Goal: Transaction & Acquisition: Download file/media

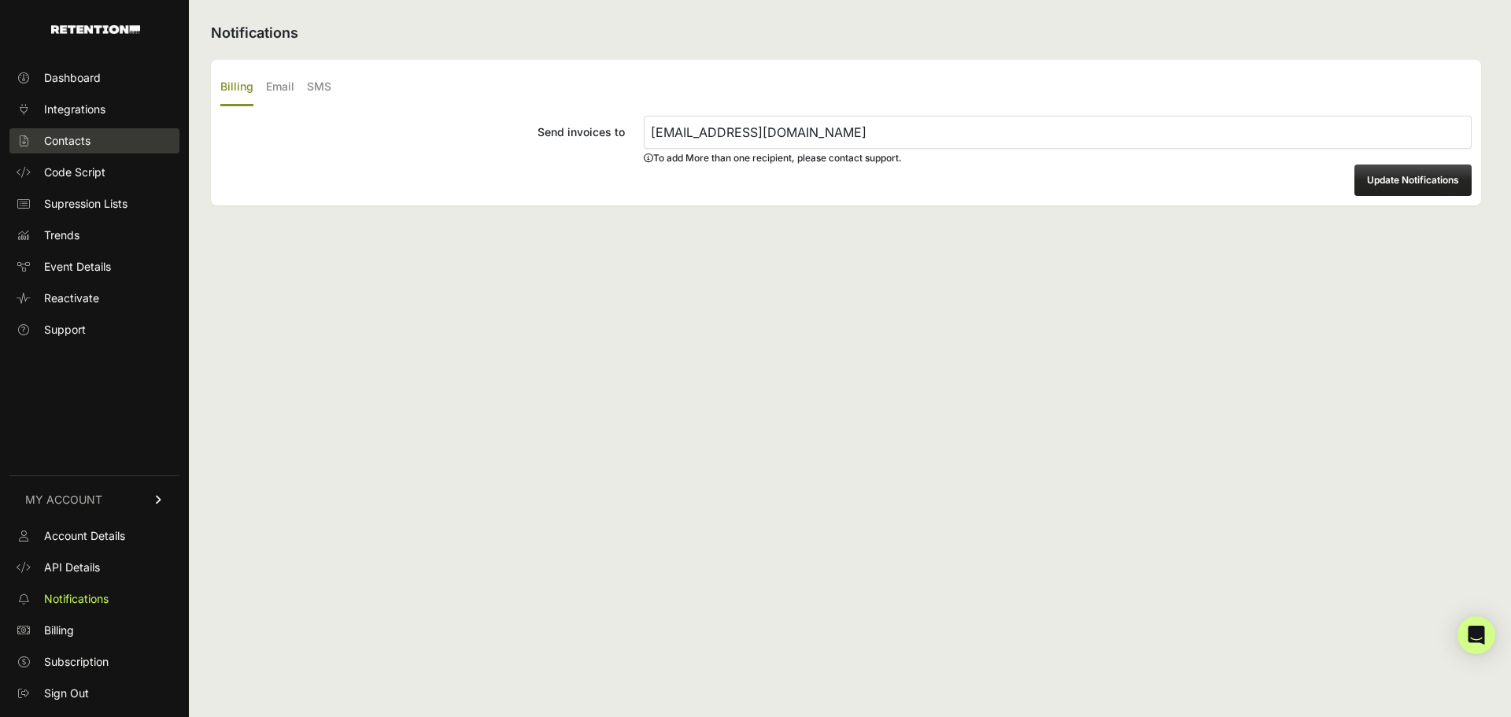
click at [65, 136] on span "Contacts" at bounding box center [67, 141] width 46 height 16
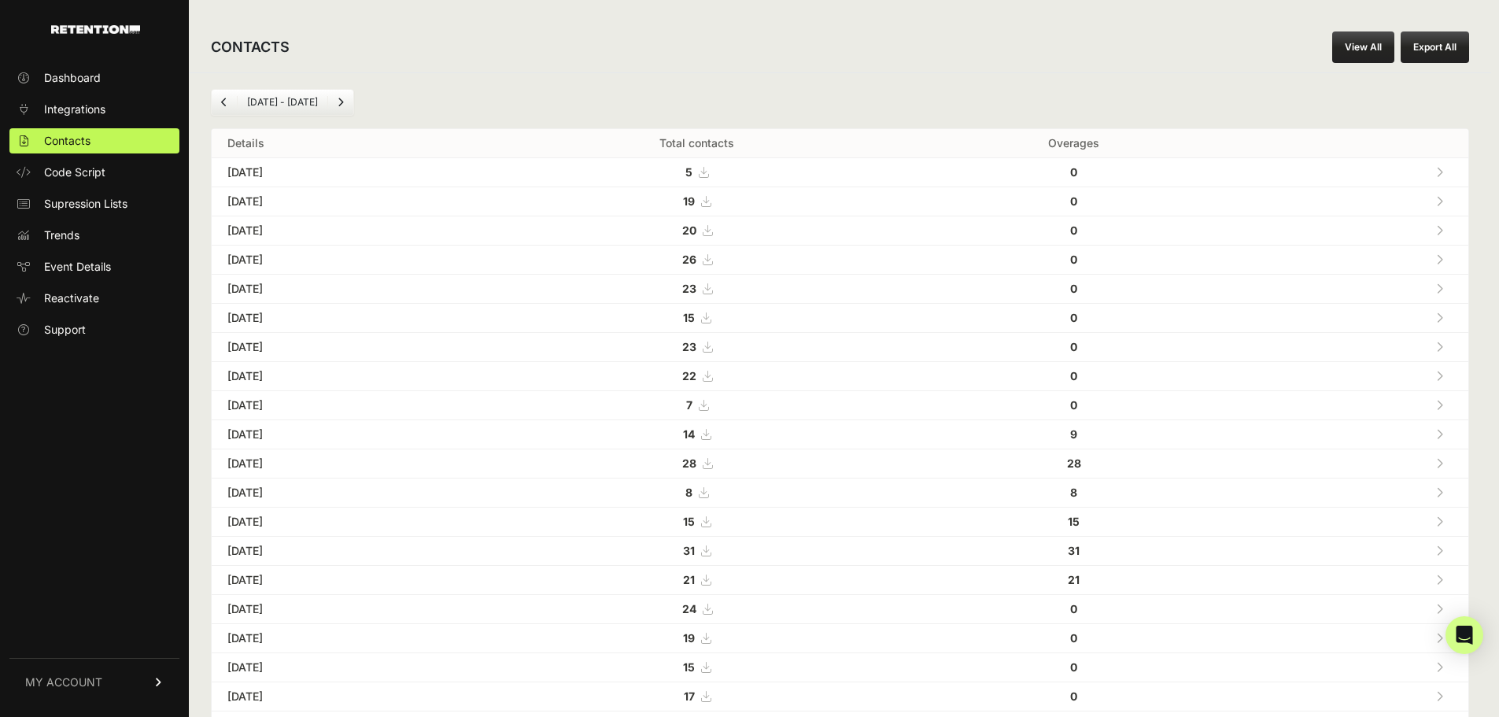
click at [712, 284] on icon at bounding box center [707, 288] width 9 height 11
click at [712, 259] on icon at bounding box center [707, 259] width 9 height 11
click at [712, 227] on icon at bounding box center [707, 230] width 9 height 11
click at [711, 200] on icon at bounding box center [705, 201] width 9 height 11
